Goal: Transaction & Acquisition: Purchase product/service

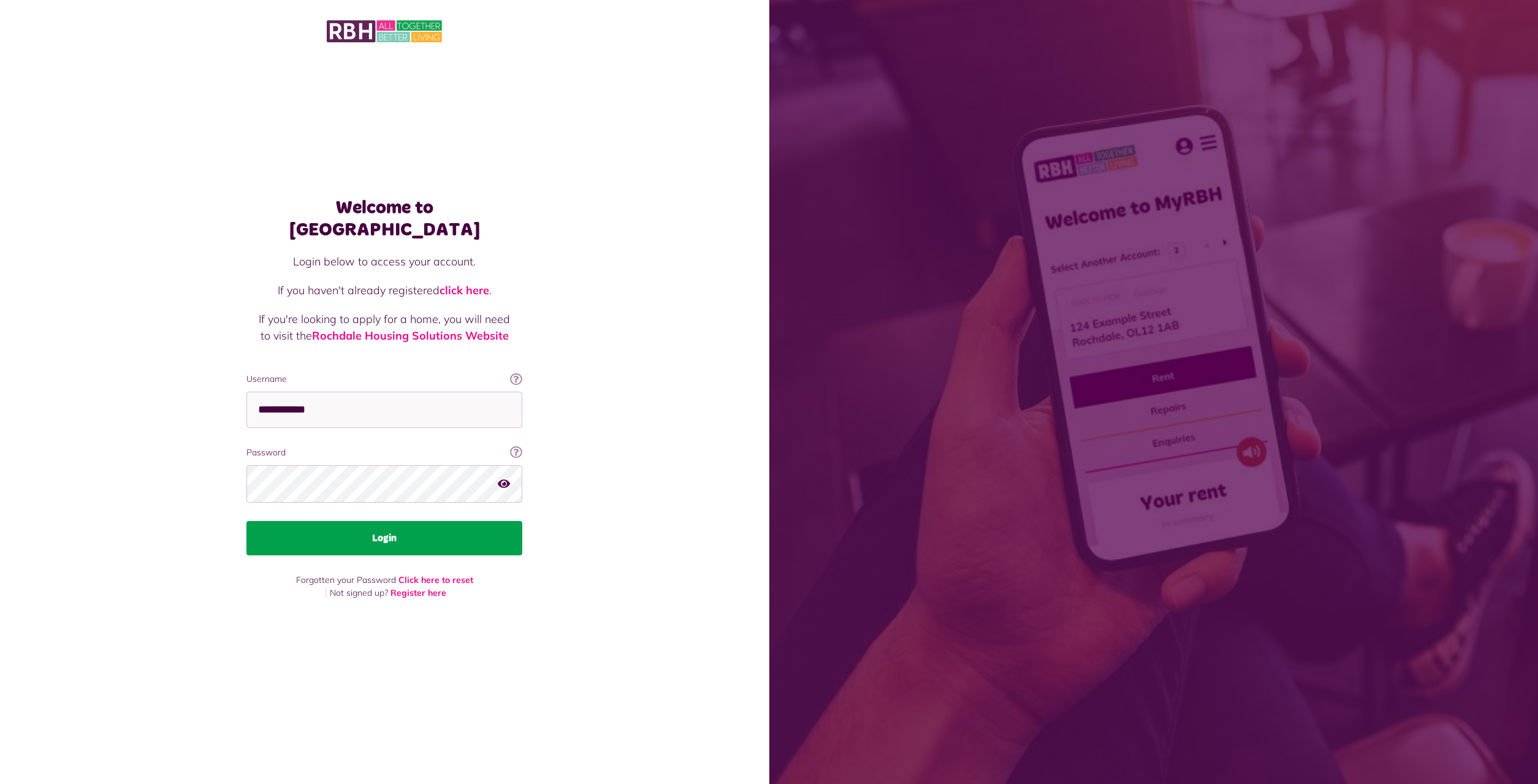
click at [320, 524] on button "Login" at bounding box center [384, 538] width 276 height 34
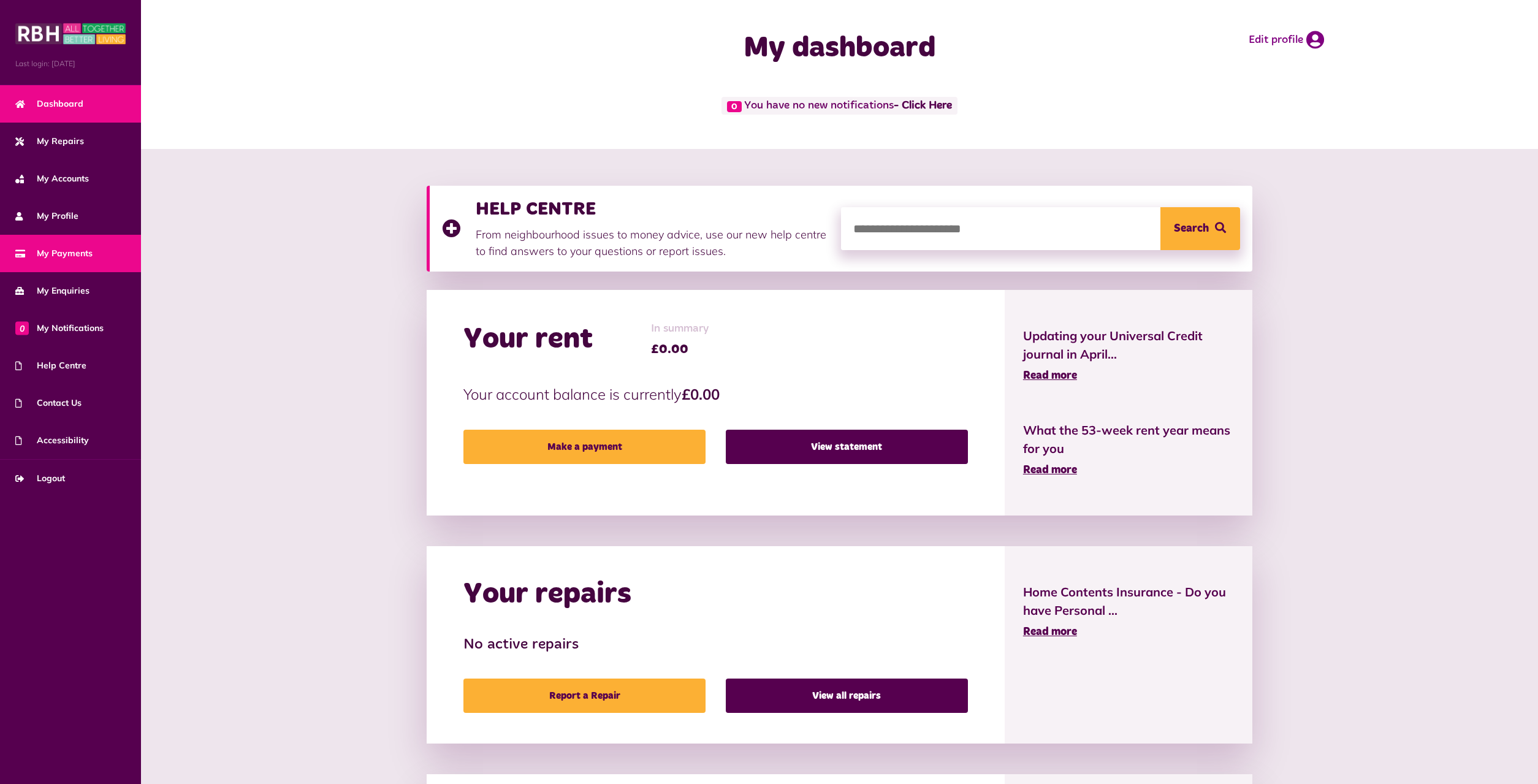
click at [58, 257] on span "My Payments" at bounding box center [54, 253] width 77 height 13
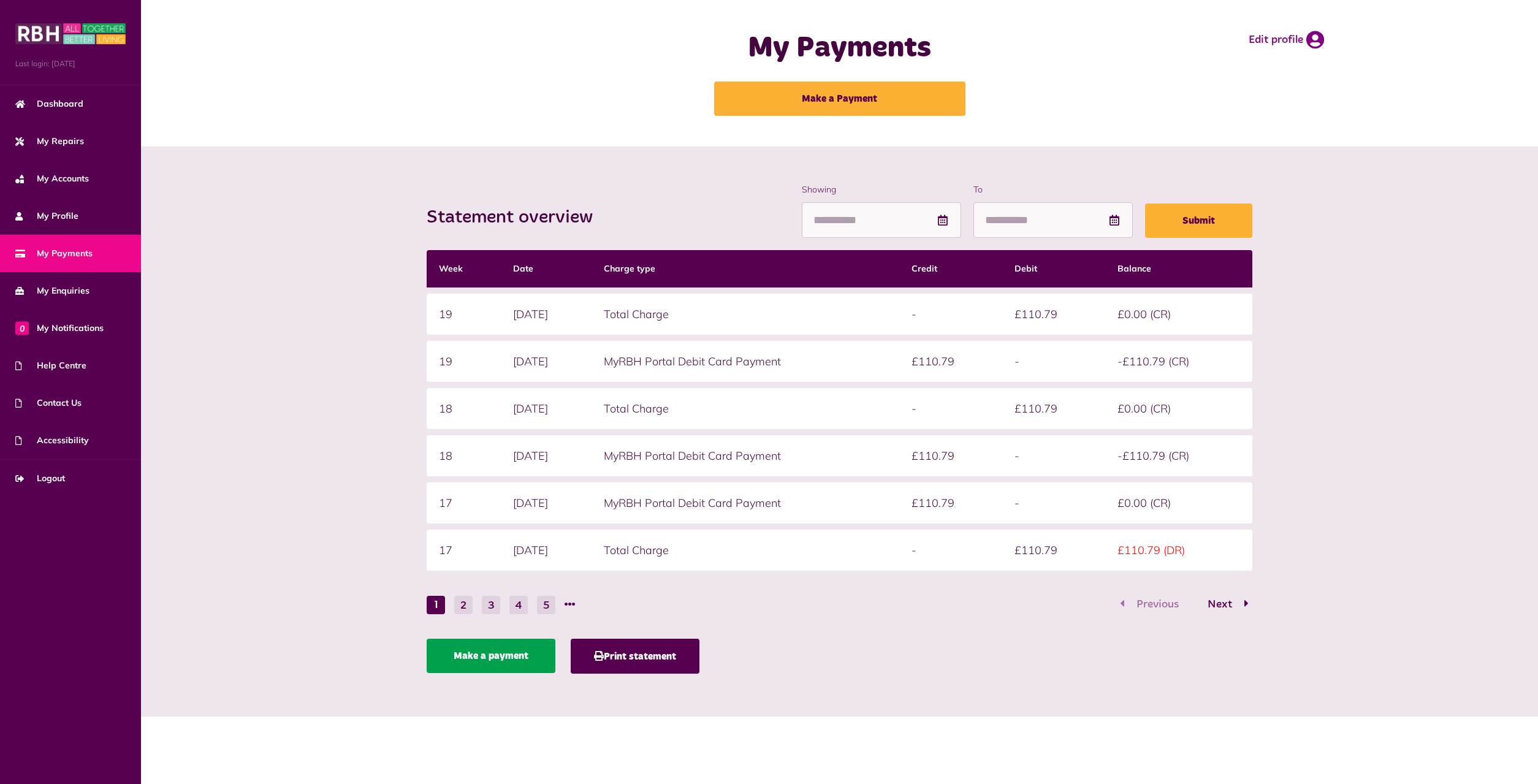
click at [473, 655] on link "Make a payment" at bounding box center [491, 656] width 129 height 34
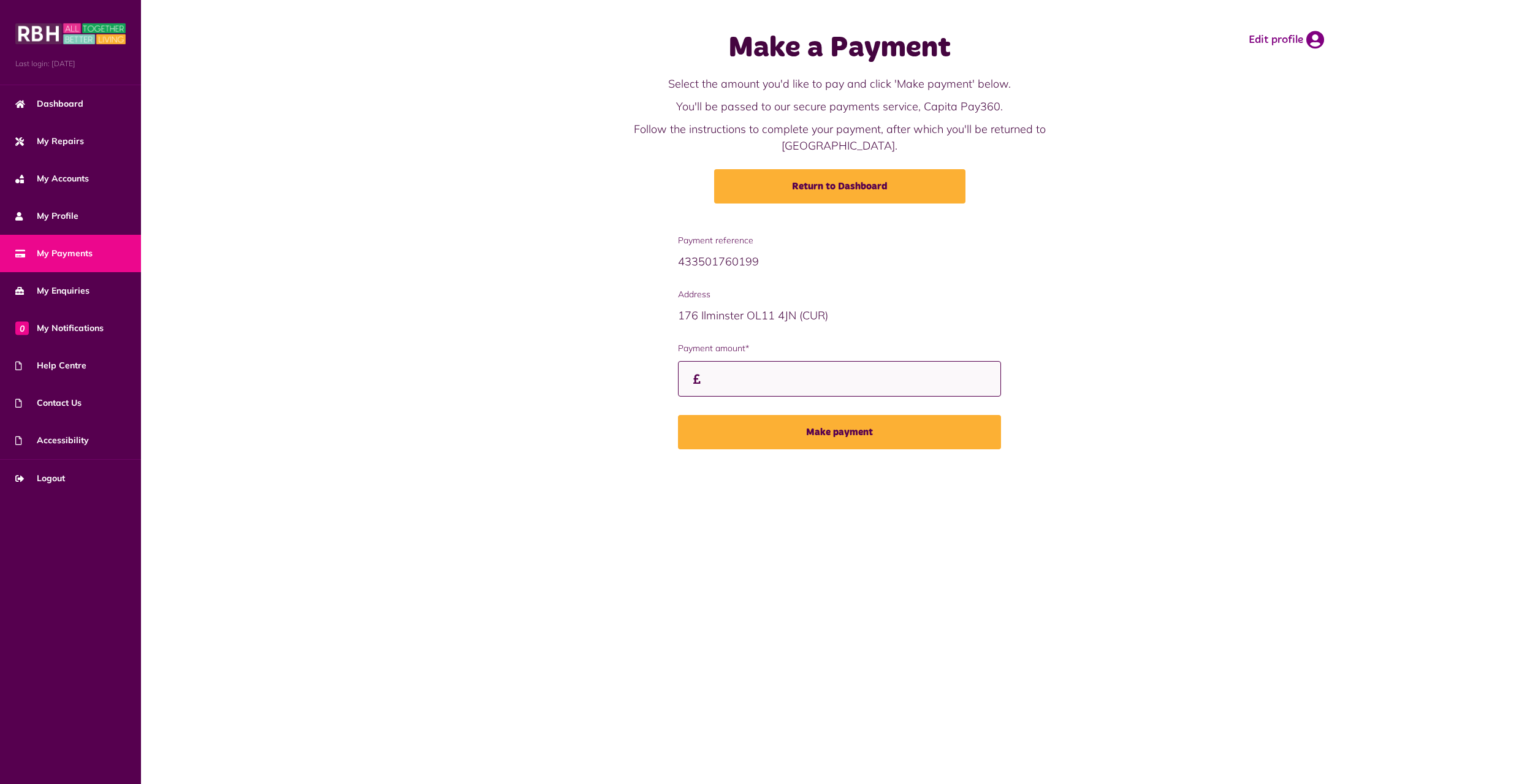
click at [716, 361] on input "Payment amount*" at bounding box center [839, 379] width 323 height 36
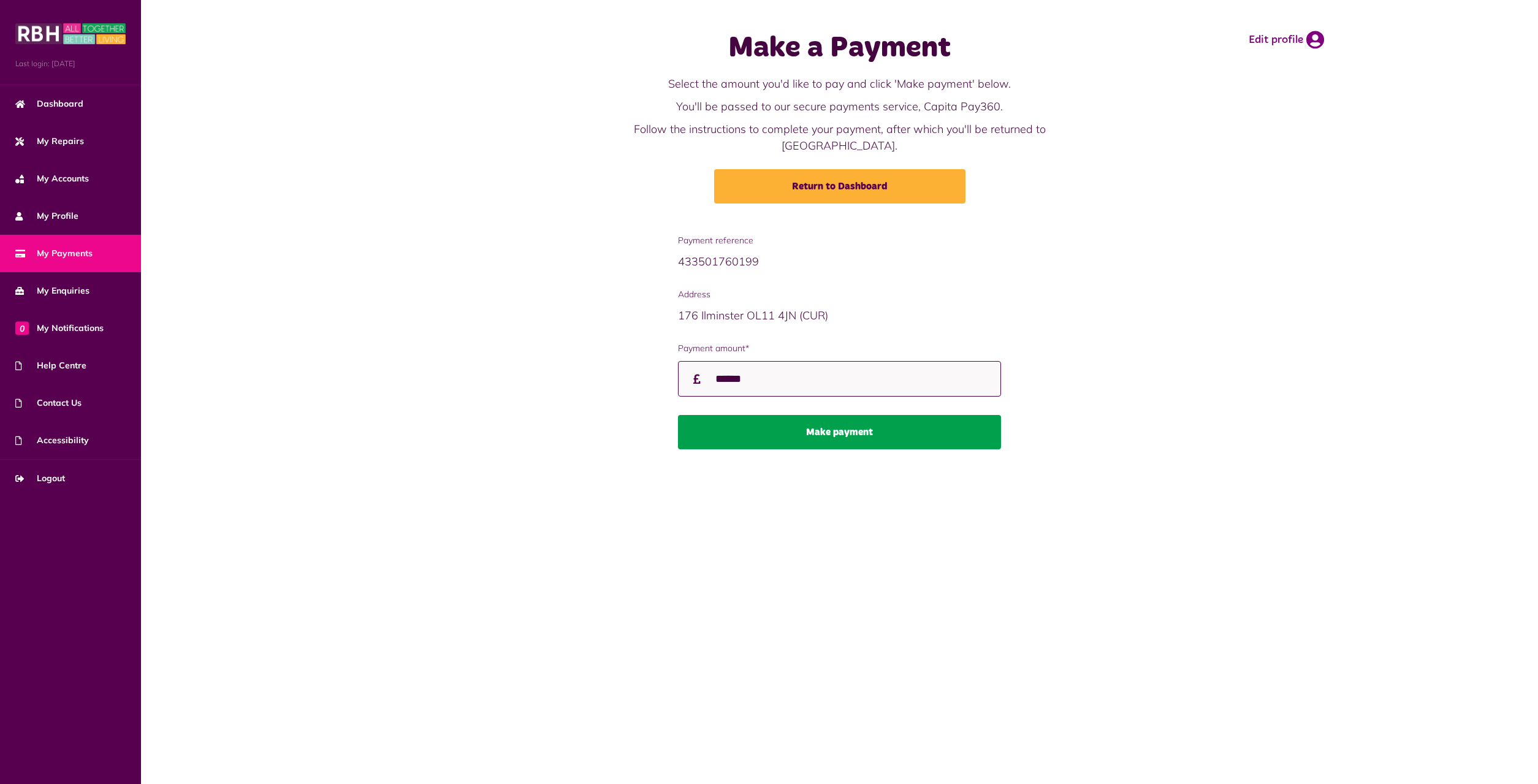
type input "******"
click at [863, 415] on button "Make payment" at bounding box center [839, 432] width 323 height 34
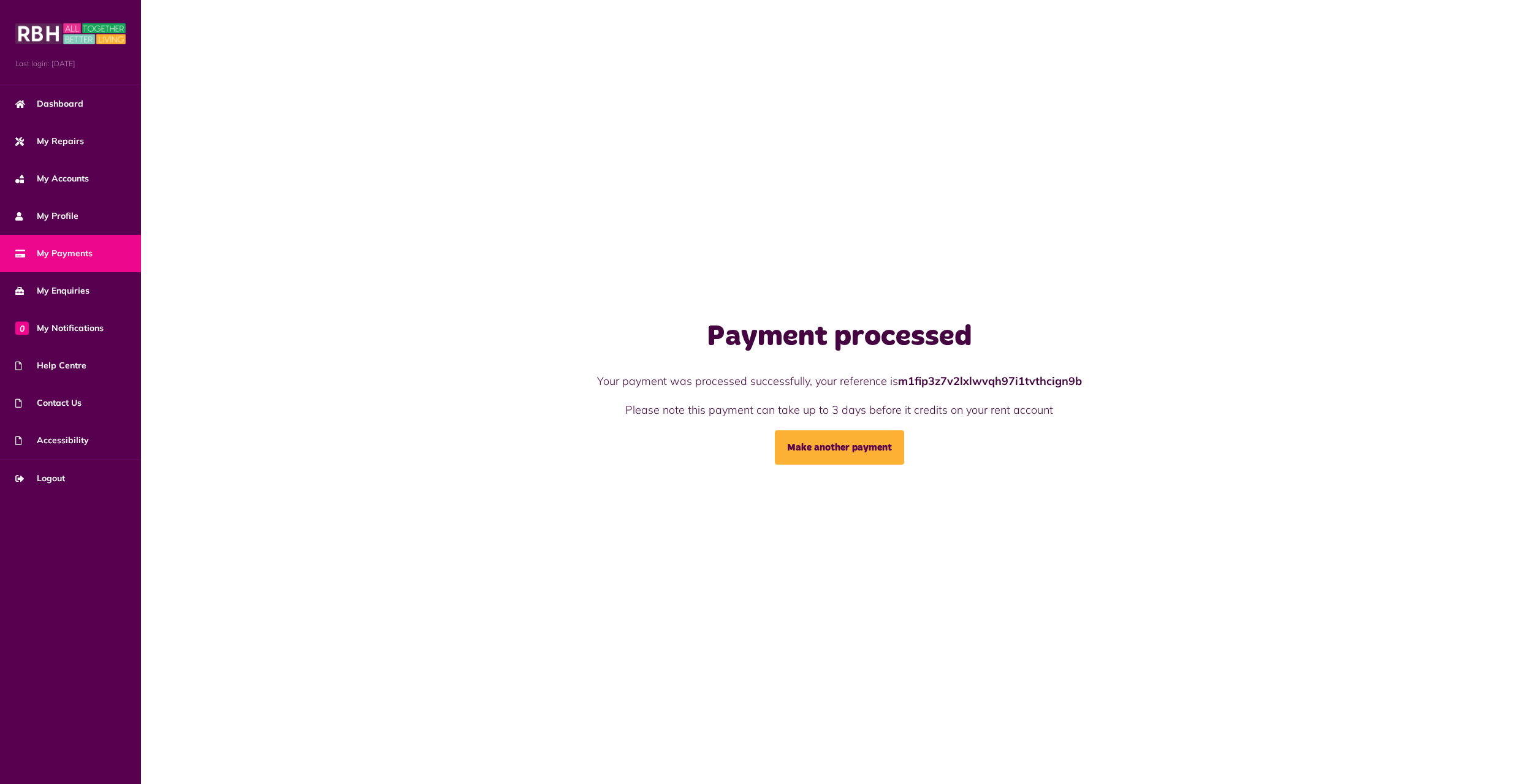
click at [76, 254] on span "My Payments" at bounding box center [54, 253] width 77 height 13
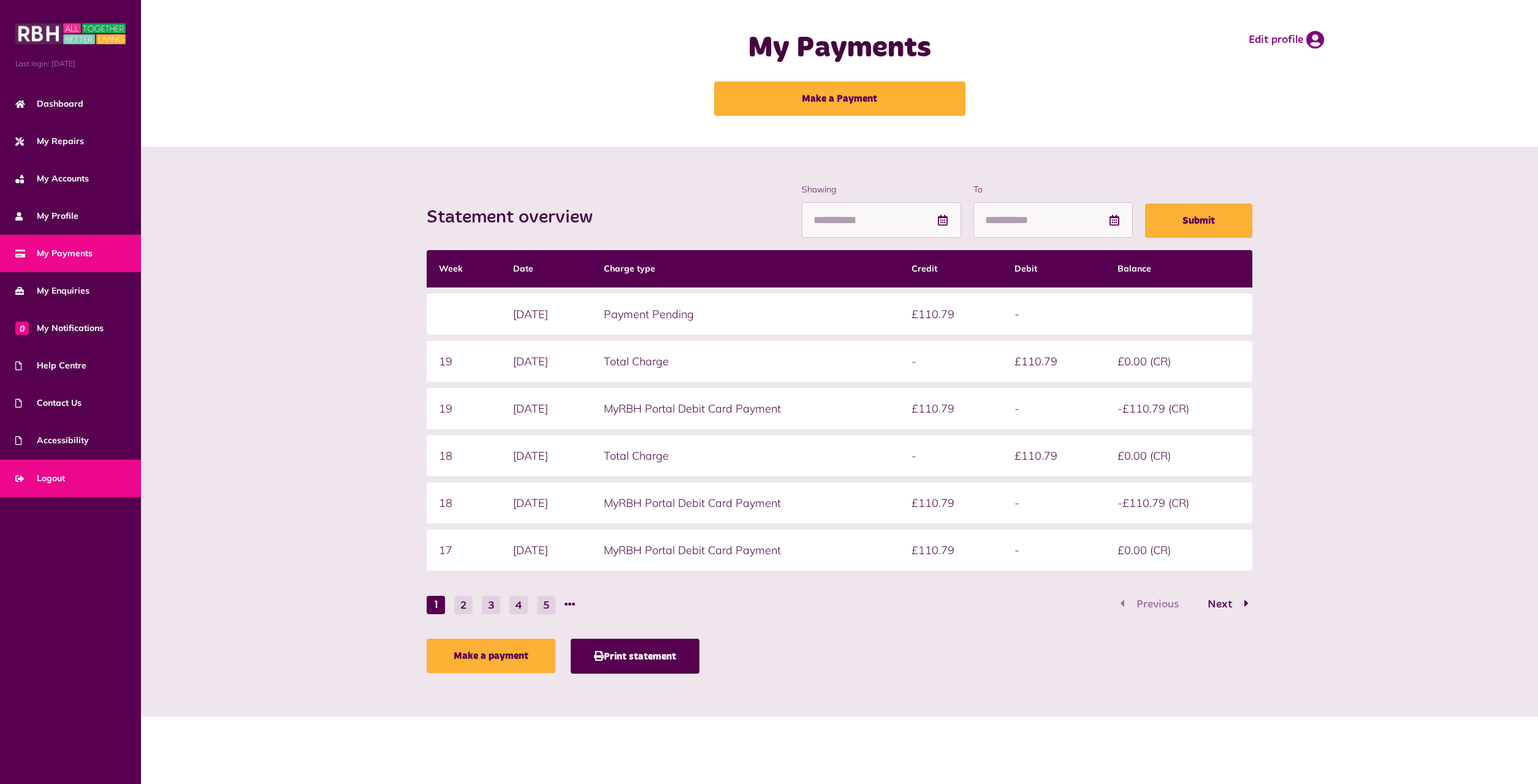
click at [40, 477] on span "Logout" at bounding box center [40, 478] width 50 height 13
